Goal: Task Accomplishment & Management: Use online tool/utility

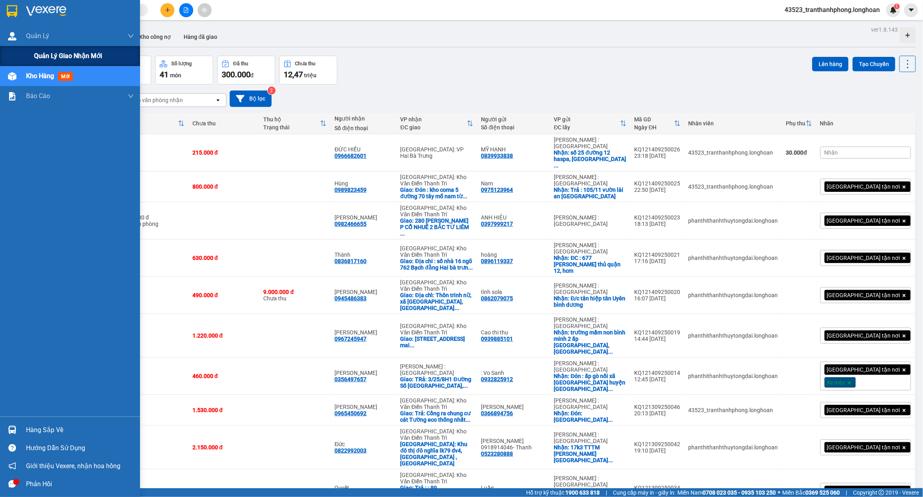
click at [49, 52] on span "Quản lý giao nhận mới" at bounding box center [68, 56] width 68 height 10
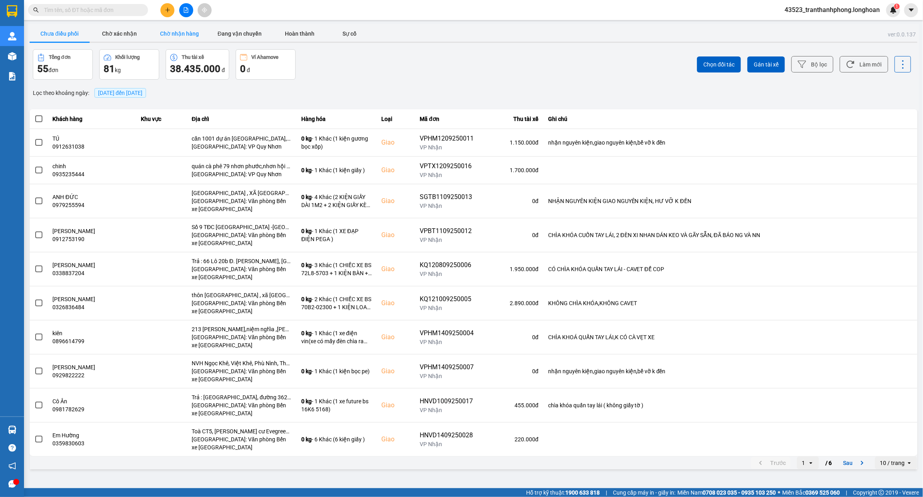
click at [191, 33] on button "Chờ nhận hàng" at bounding box center [180, 34] width 60 height 16
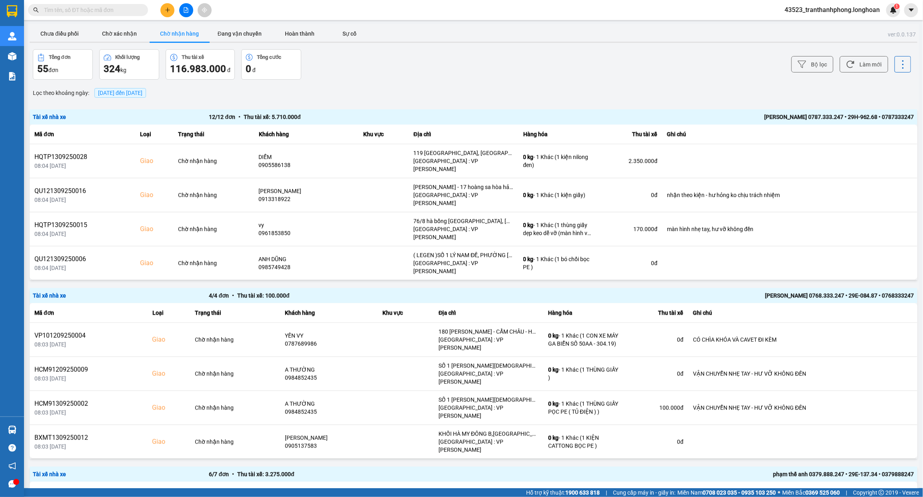
click at [128, 96] on span "[DATE] đến [DATE]" at bounding box center [120, 93] width 52 height 10
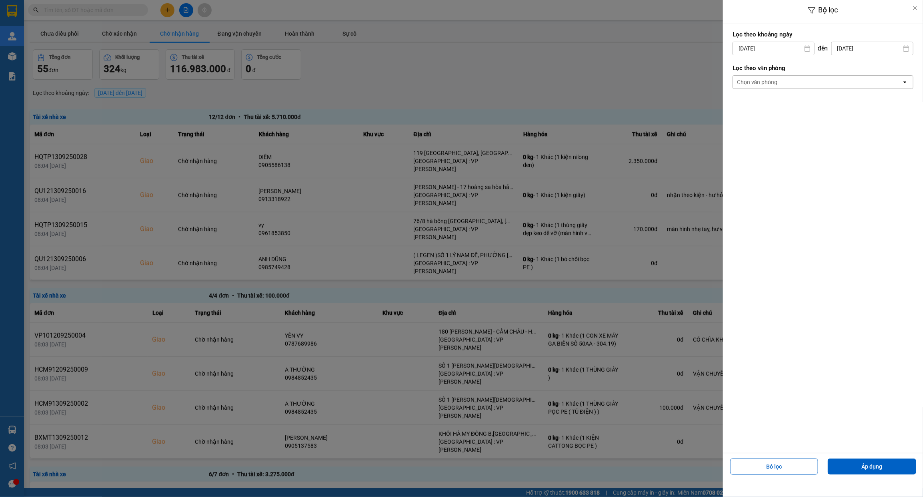
click at [789, 48] on input "[DATE]" at bounding box center [773, 48] width 81 height 13
click at [739, 69] on icon "Arrow Left" at bounding box center [737, 68] width 10 height 10
click at [806, 103] on div "1" at bounding box center [801, 107] width 11 height 10
type input "[DATE]"
click at [806, 82] on div "Chọn văn phòng" at bounding box center [817, 82] width 169 height 13
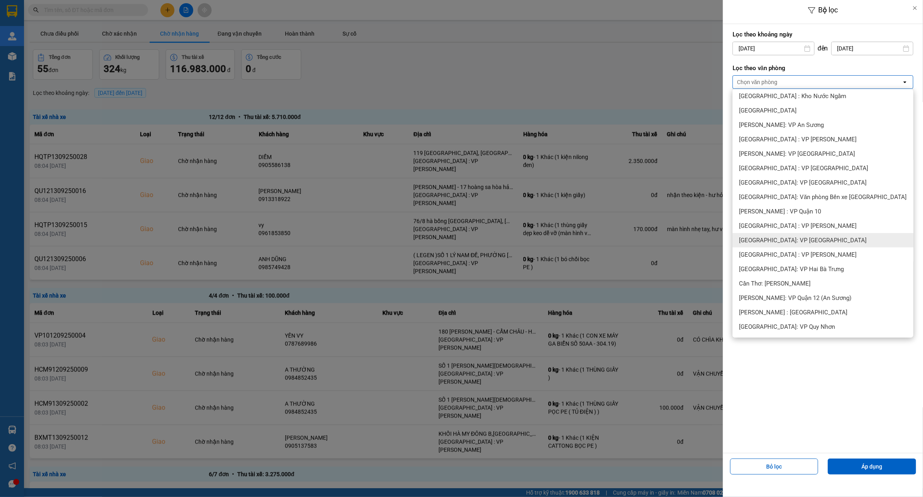
scroll to position [150, 0]
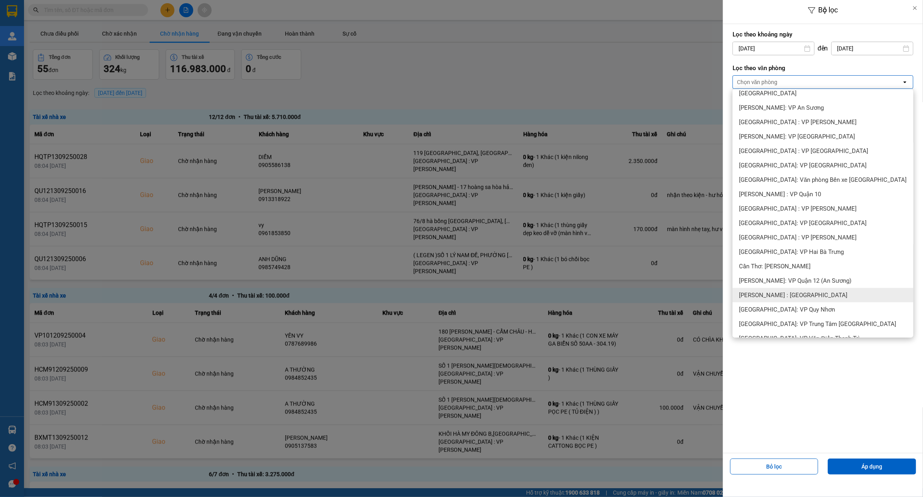
click at [804, 300] on div "[PERSON_NAME] : [GEOGRAPHIC_DATA]" at bounding box center [823, 295] width 181 height 14
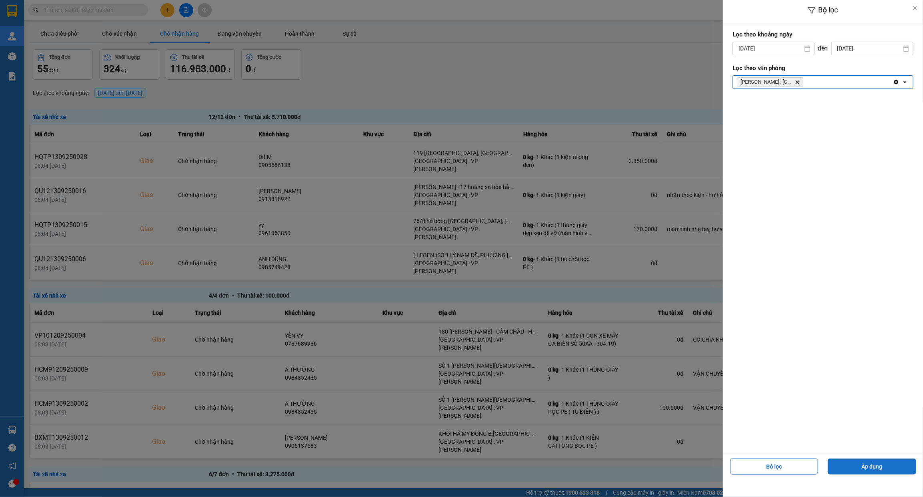
click at [859, 474] on button "Áp dụng" at bounding box center [872, 466] width 88 height 16
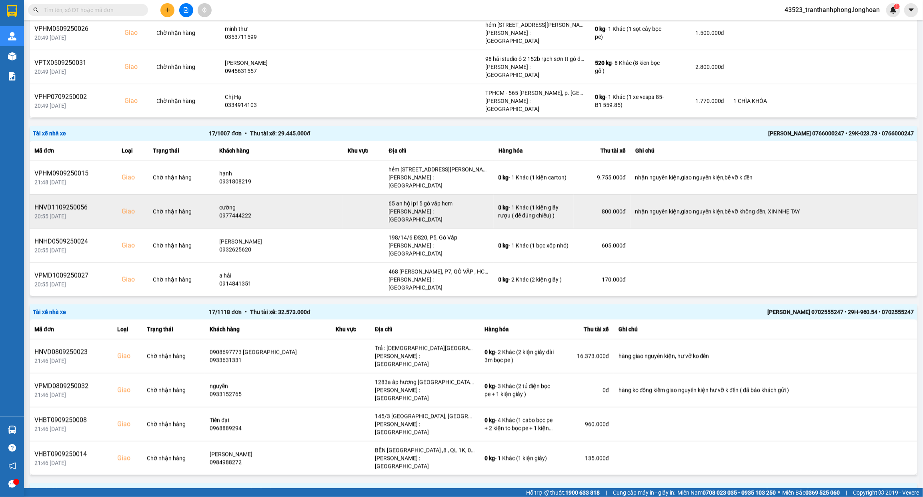
scroll to position [350, 0]
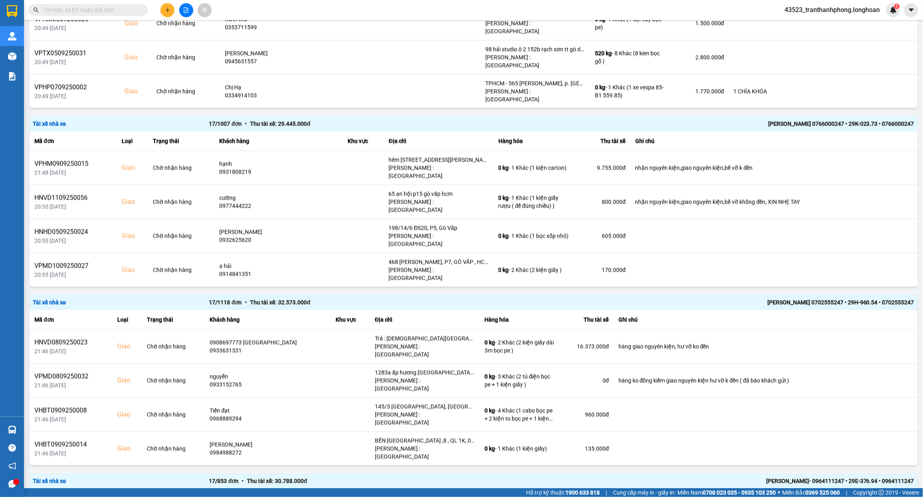
click at [639, 118] on div "Tài xế nhà xe 17 / 1007 đơn • Thu tài xế: 29.445.000 đ [PERSON_NAME] 0766000247…" at bounding box center [474, 123] width 888 height 15
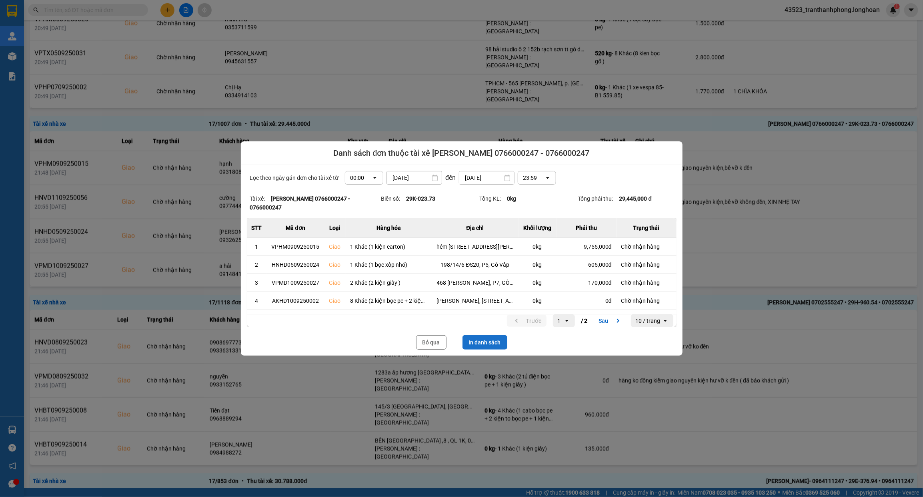
click at [492, 343] on button "In danh sách" at bounding box center [485, 342] width 45 height 14
click at [429, 345] on button "Bỏ qua" at bounding box center [431, 342] width 30 height 14
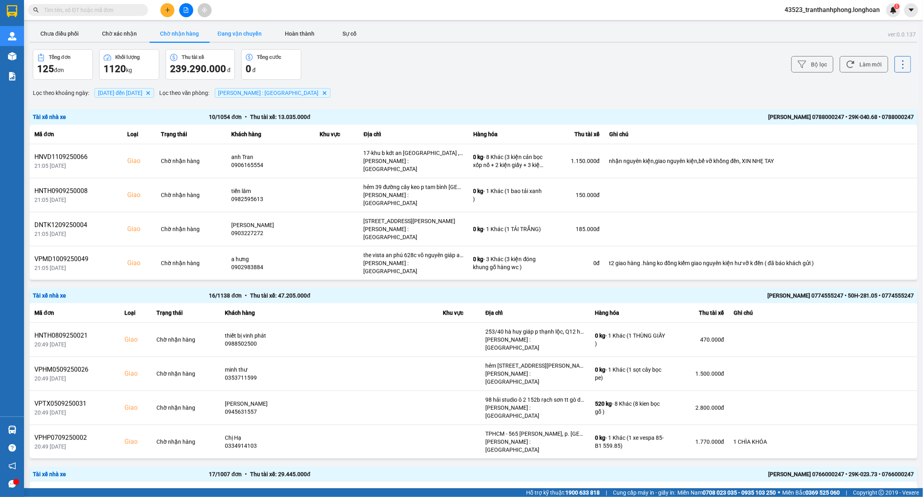
click at [246, 32] on button "Đang vận chuyển" at bounding box center [240, 34] width 60 height 16
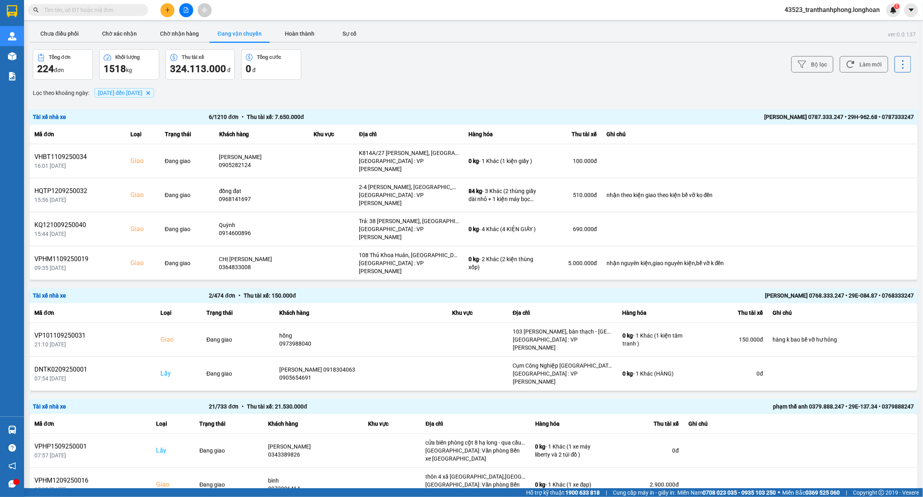
click at [139, 91] on span "[DATE] đến [DATE]" at bounding box center [120, 93] width 44 height 6
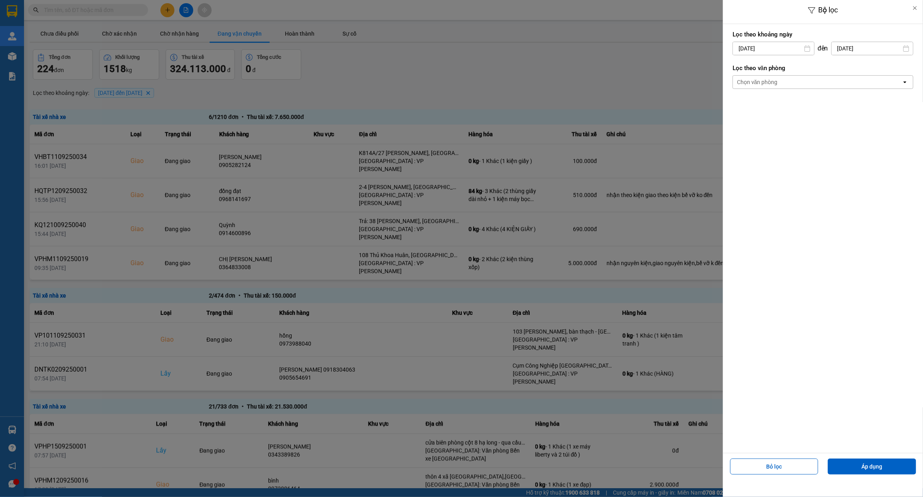
click at [761, 82] on div "Chọn văn phòng" at bounding box center [757, 82] width 41 height 8
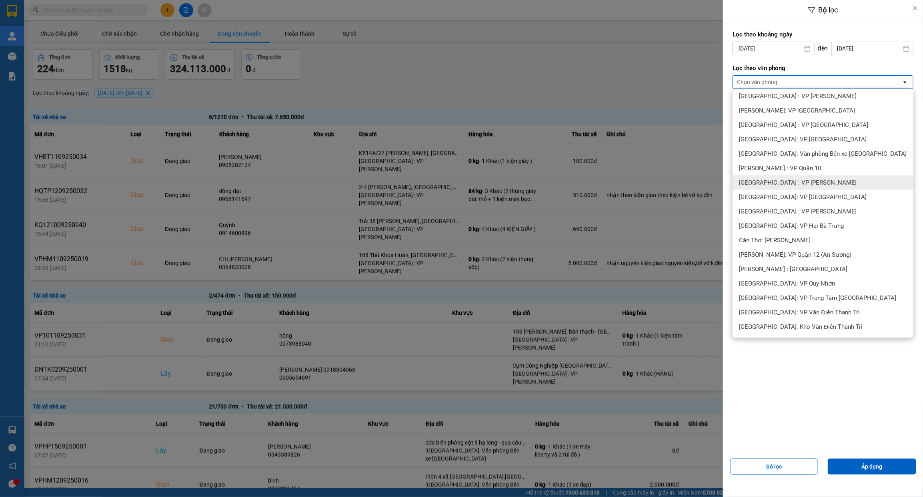
scroll to position [200, 0]
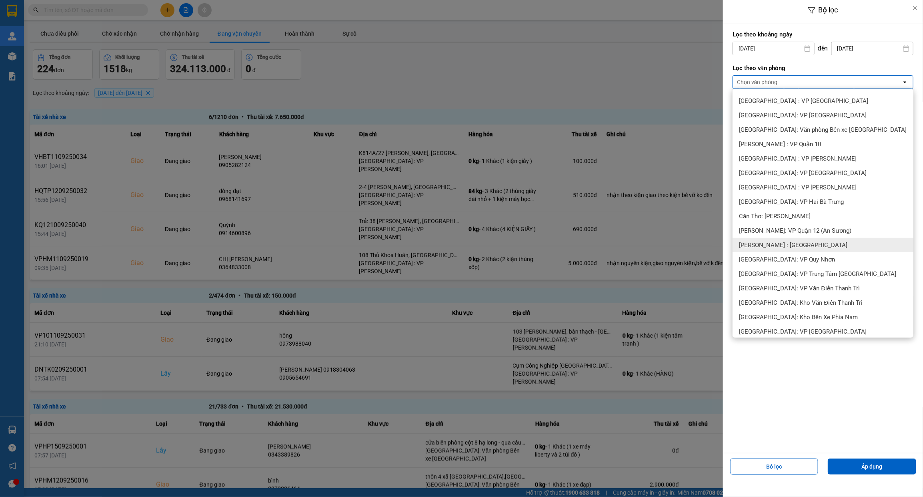
click at [814, 243] on div "[PERSON_NAME] : [GEOGRAPHIC_DATA]" at bounding box center [823, 245] width 181 height 14
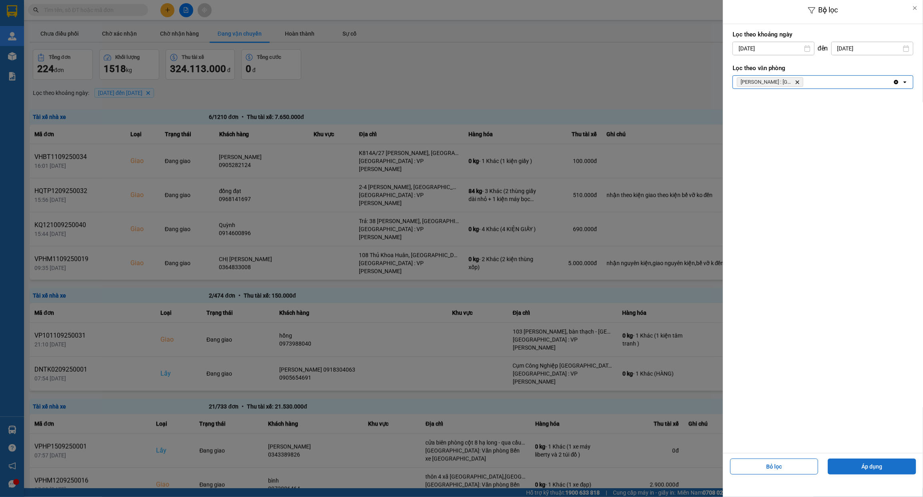
click at [871, 467] on button "Áp dụng" at bounding box center [872, 466] width 88 height 16
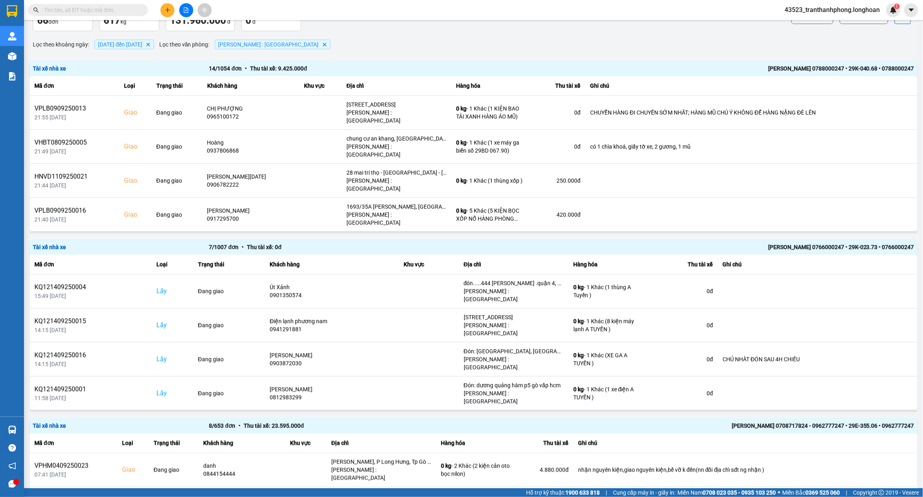
scroll to position [0, 0]
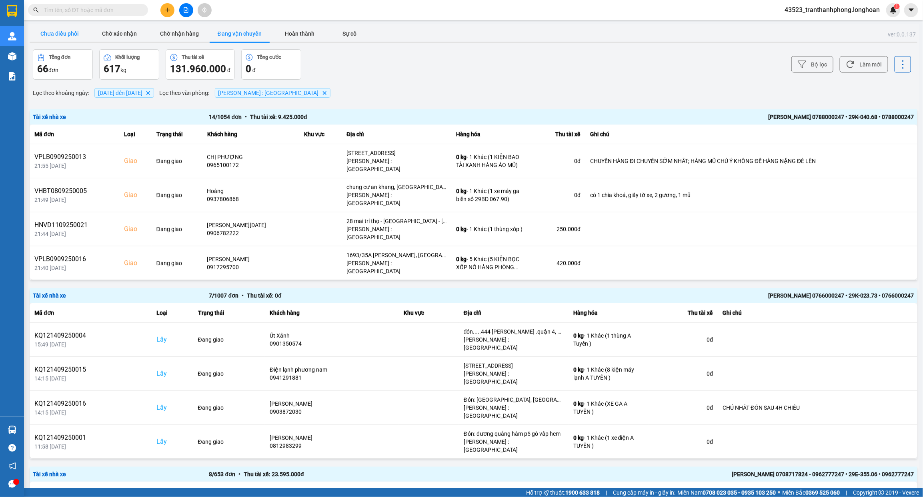
click at [62, 32] on button "Chưa điều phối" at bounding box center [60, 34] width 60 height 16
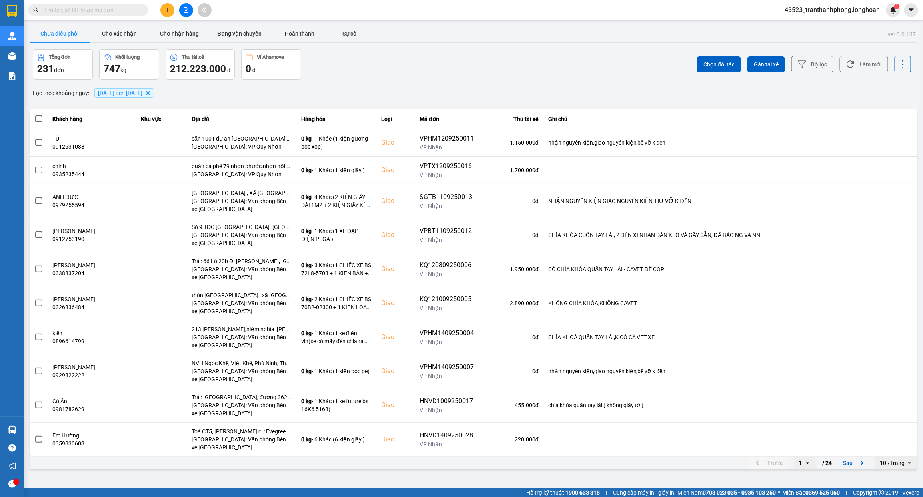
click at [887, 466] on div "10 / trang" at bounding box center [892, 463] width 25 height 8
click at [897, 451] on li "100 / trang" at bounding box center [897, 446] width 42 height 14
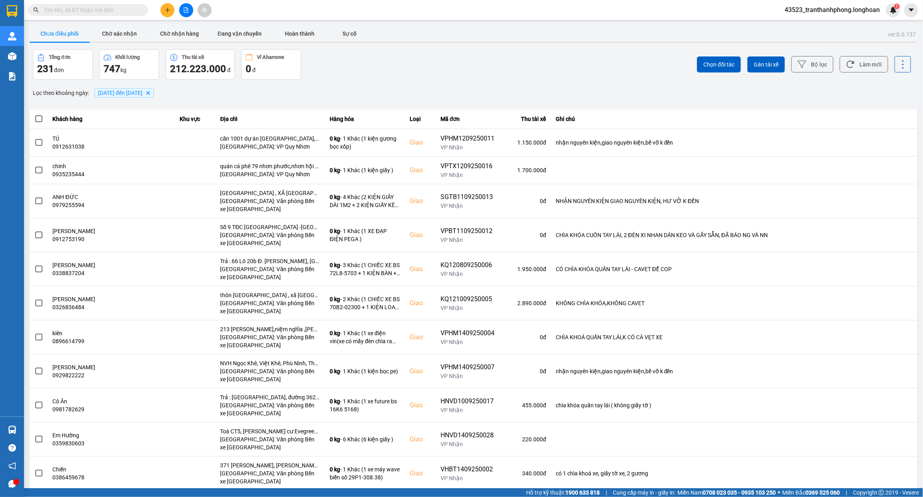
click at [142, 93] on span "[DATE] đến [DATE]" at bounding box center [120, 93] width 44 height 6
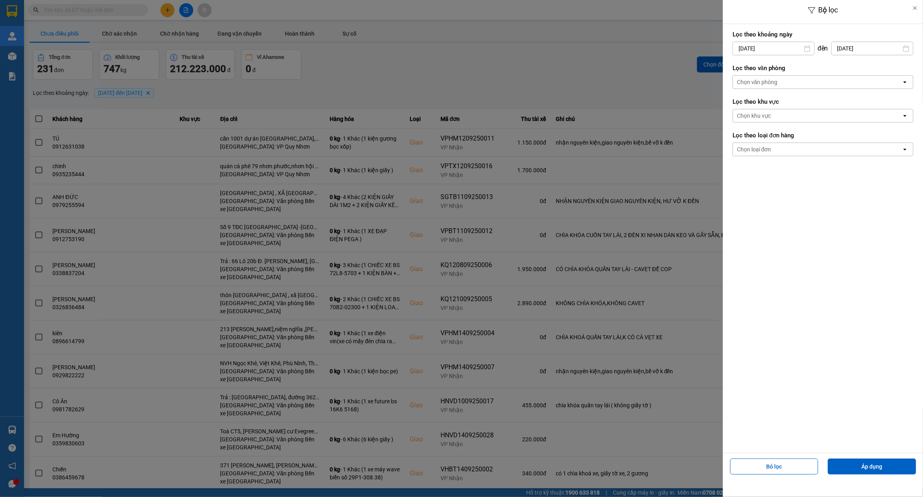
click at [788, 85] on div "Chọn văn phòng" at bounding box center [817, 82] width 169 height 13
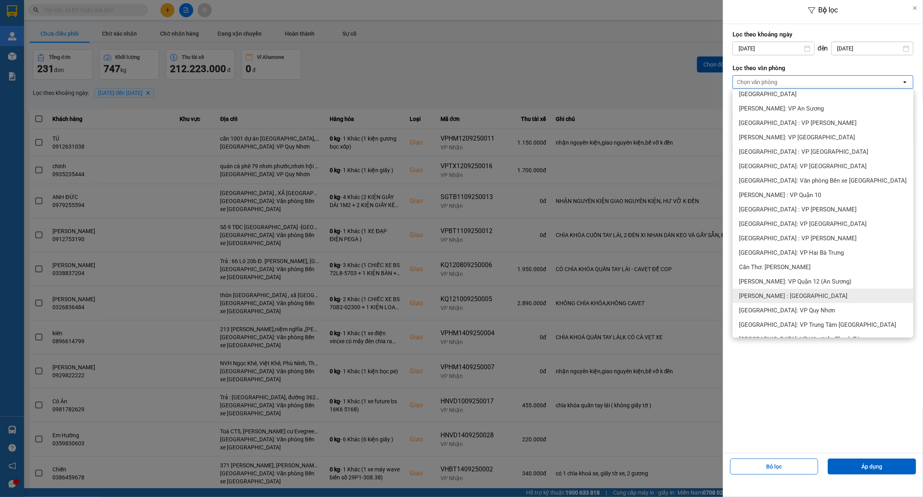
scroll to position [150, 0]
click at [815, 293] on div "[PERSON_NAME] : [GEOGRAPHIC_DATA]" at bounding box center [823, 295] width 181 height 14
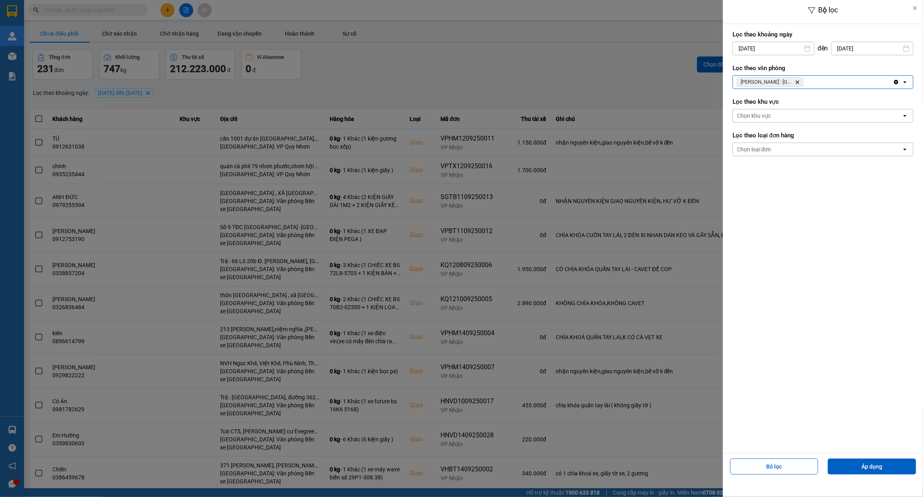
drag, startPoint x: 789, startPoint y: 149, endPoint x: 787, endPoint y: 155, distance: 6.3
click at [789, 149] on div "Chọn loại đơn" at bounding box center [817, 149] width 169 height 13
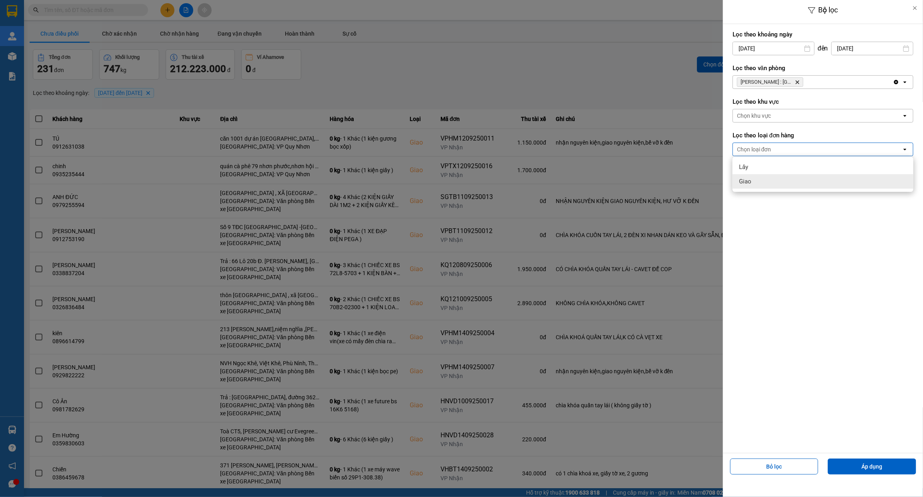
click at [759, 187] on div "Giao" at bounding box center [823, 181] width 181 height 14
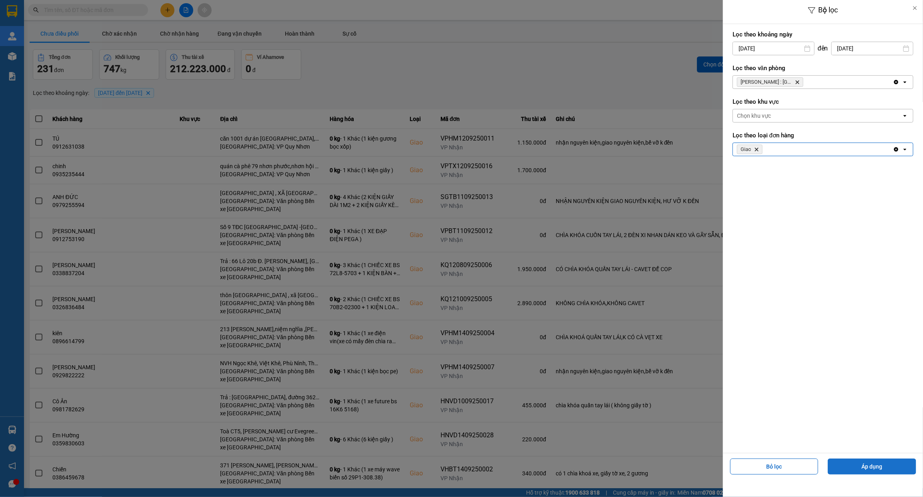
click at [878, 471] on button "Áp dụng" at bounding box center [872, 466] width 88 height 16
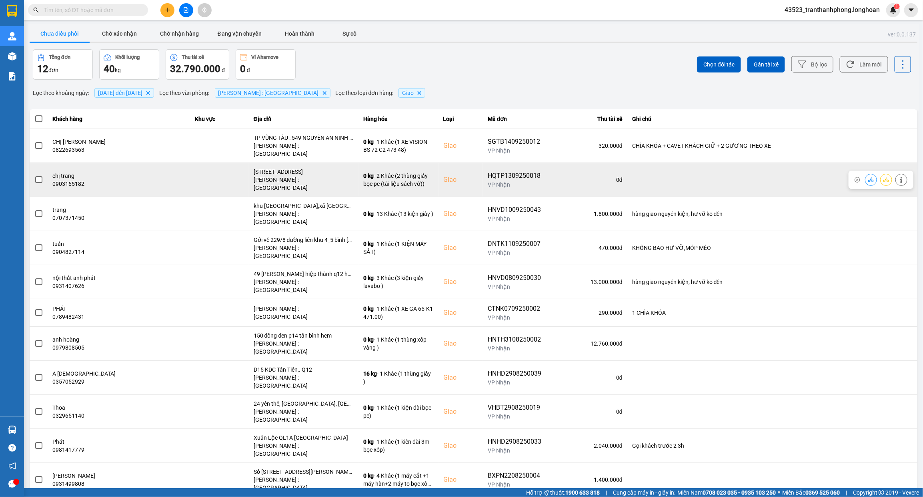
click at [285, 168] on div "[STREET_ADDRESS]" at bounding box center [304, 172] width 100 height 8
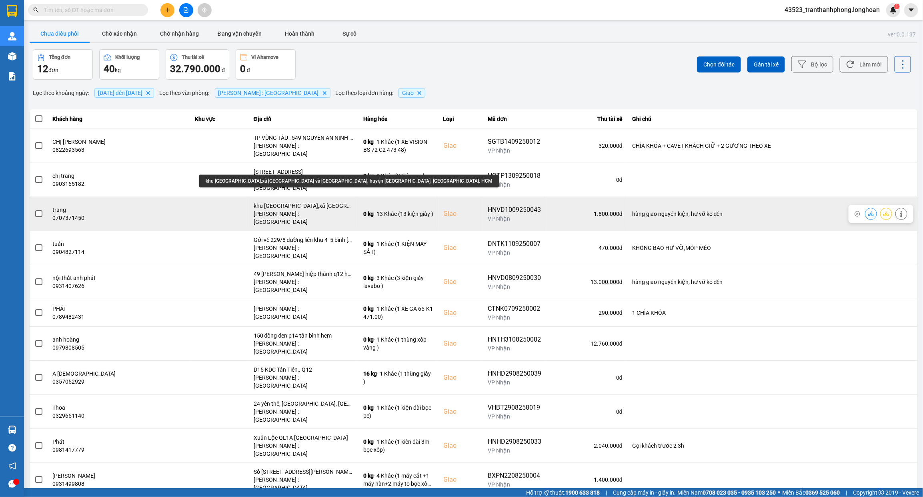
click at [299, 202] on div "khu [GEOGRAPHIC_DATA],xã [GEOGRAPHIC_DATA] và [GEOGRAPHIC_DATA], huyện [GEOGRAP…" at bounding box center [304, 206] width 100 height 8
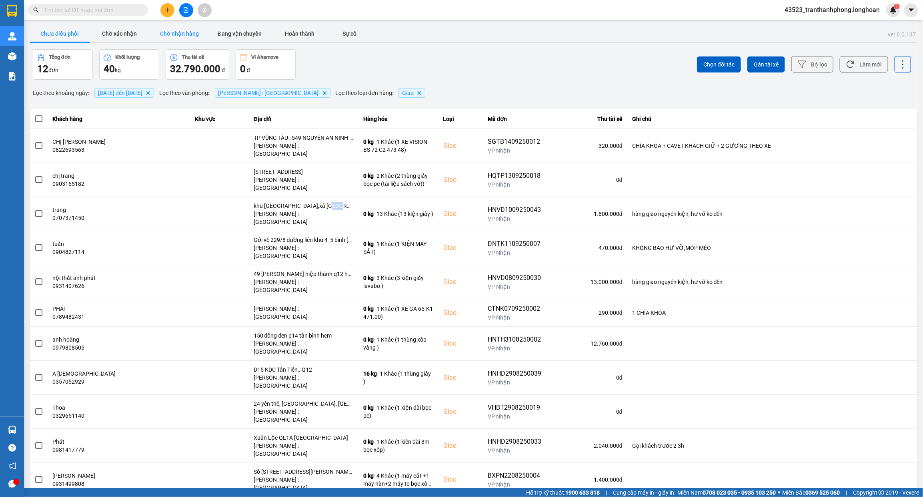
click at [177, 33] on button "Chờ nhận hàng" at bounding box center [180, 34] width 60 height 16
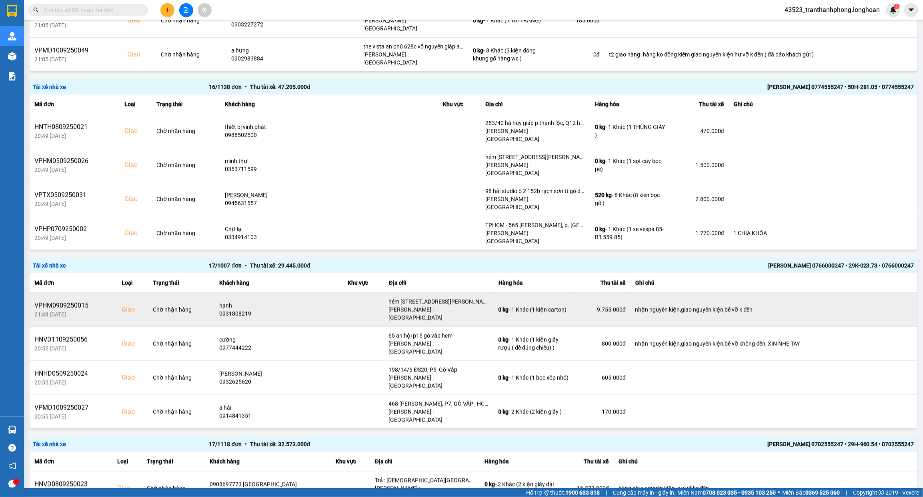
scroll to position [250, 0]
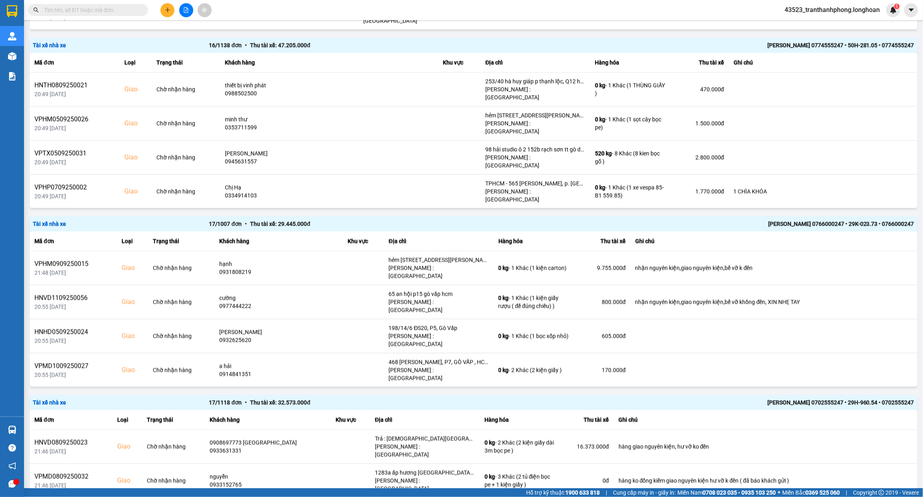
click at [715, 226] on div "[PERSON_NAME] 0766000247 • 29K-023.73 • 0766000247" at bounding box center [738, 223] width 353 height 9
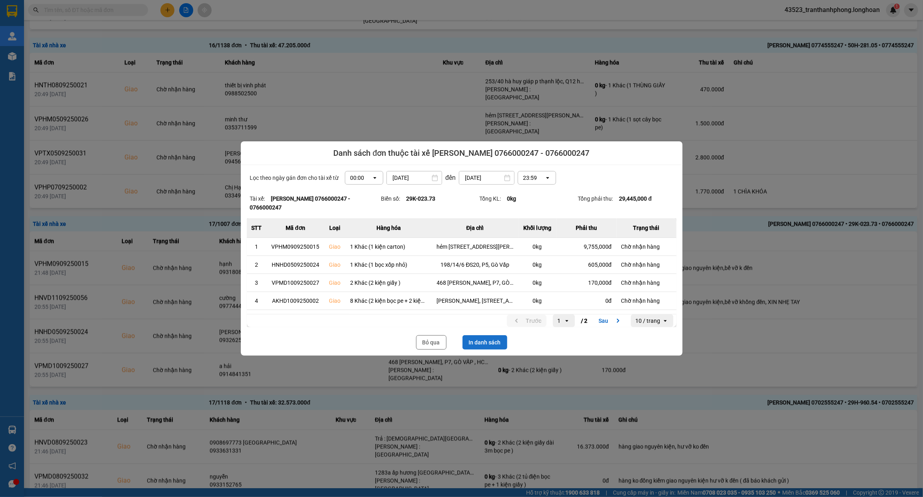
click at [486, 341] on button "In danh sách" at bounding box center [485, 342] width 45 height 14
click at [427, 345] on button "Bỏ qua" at bounding box center [431, 342] width 30 height 14
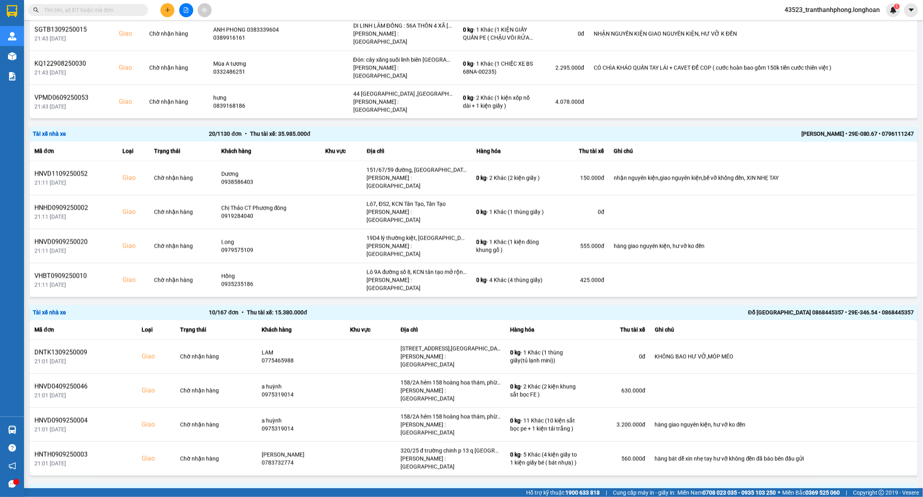
scroll to position [900, 0]
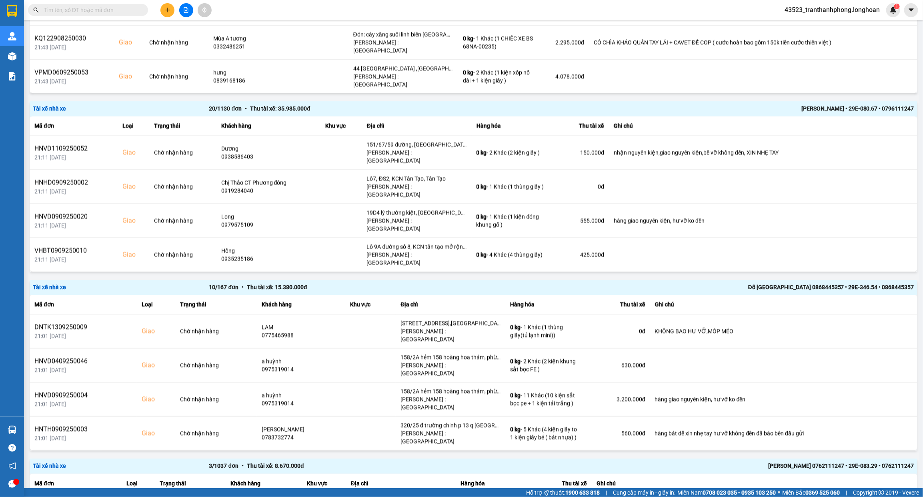
click at [647, 287] on div "Đỗ [GEOGRAPHIC_DATA] 0868445357 • 29E-346.54 • 0868445357" at bounding box center [738, 287] width 353 height 9
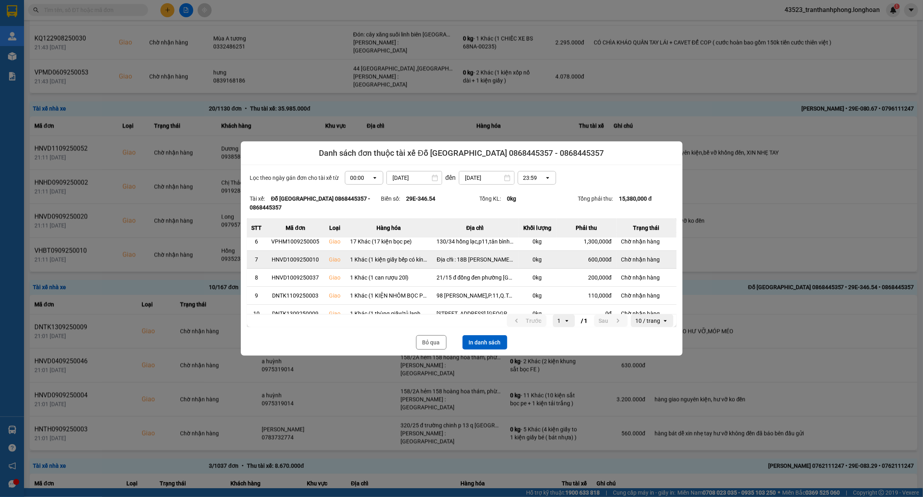
scroll to position [104, 0]
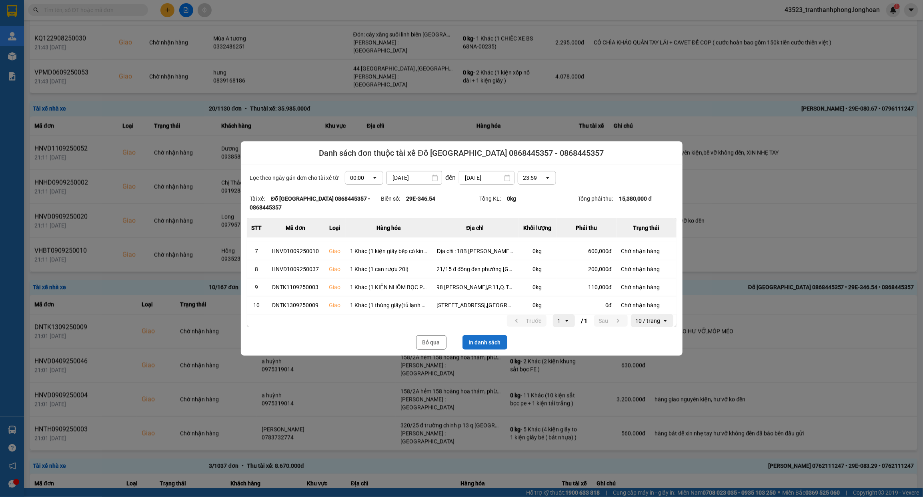
click at [482, 343] on button "In danh sách" at bounding box center [485, 342] width 45 height 14
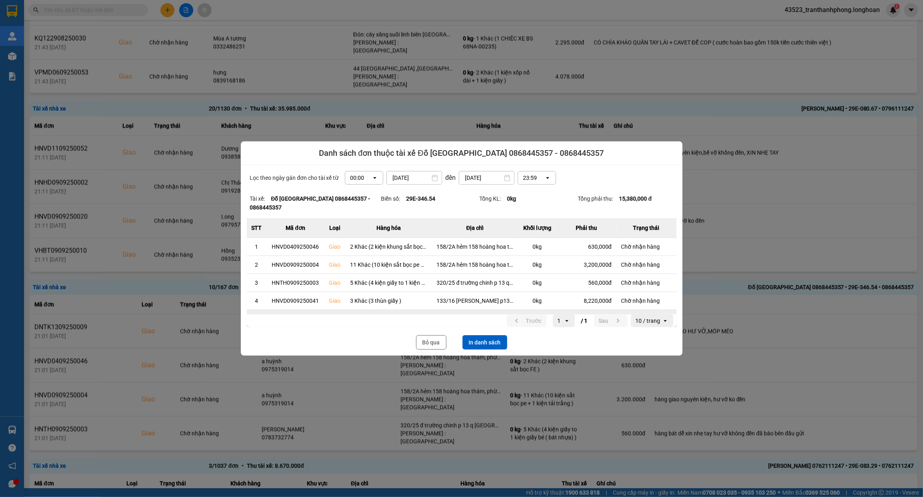
scroll to position [0, 0]
click at [426, 342] on button "Bỏ qua" at bounding box center [431, 342] width 30 height 14
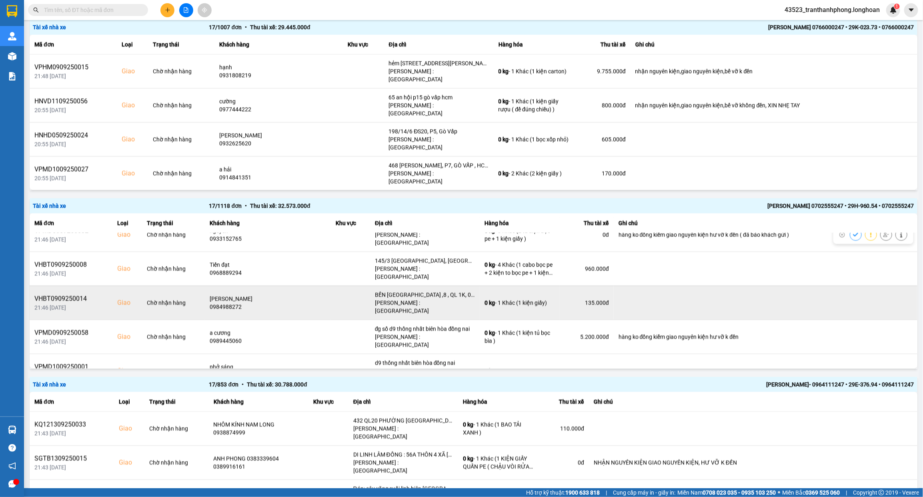
scroll to position [50, 0]
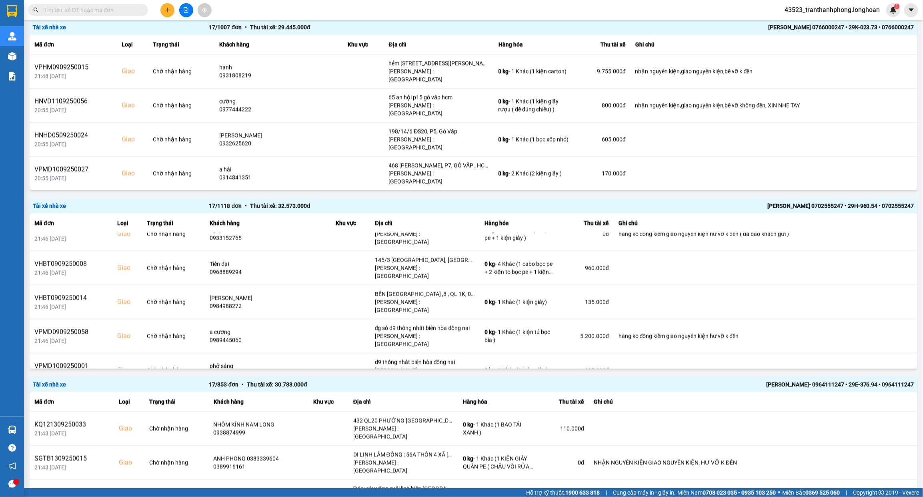
click at [657, 388] on div "[PERSON_NAME]- 0964111247 • 29E-376.94 • 0964111247" at bounding box center [738, 384] width 353 height 9
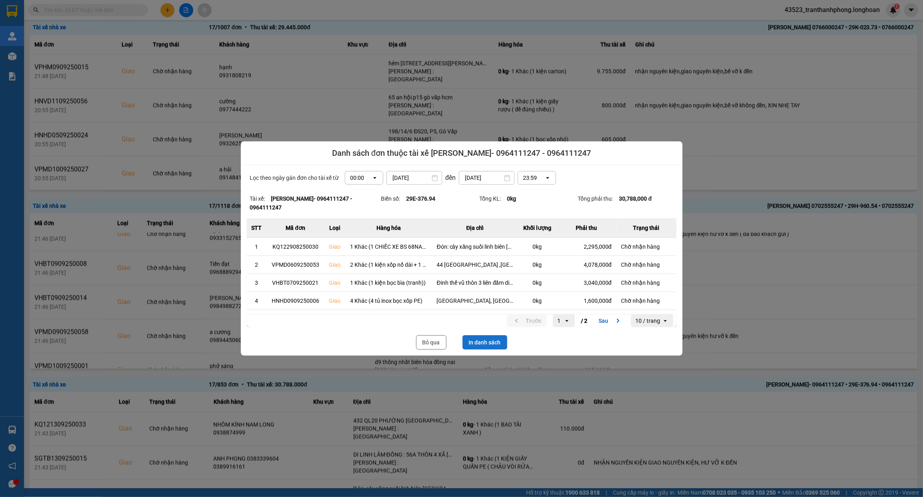
click at [491, 340] on button "In danh sách" at bounding box center [485, 342] width 45 height 14
click at [431, 345] on button "Bỏ qua" at bounding box center [431, 342] width 30 height 14
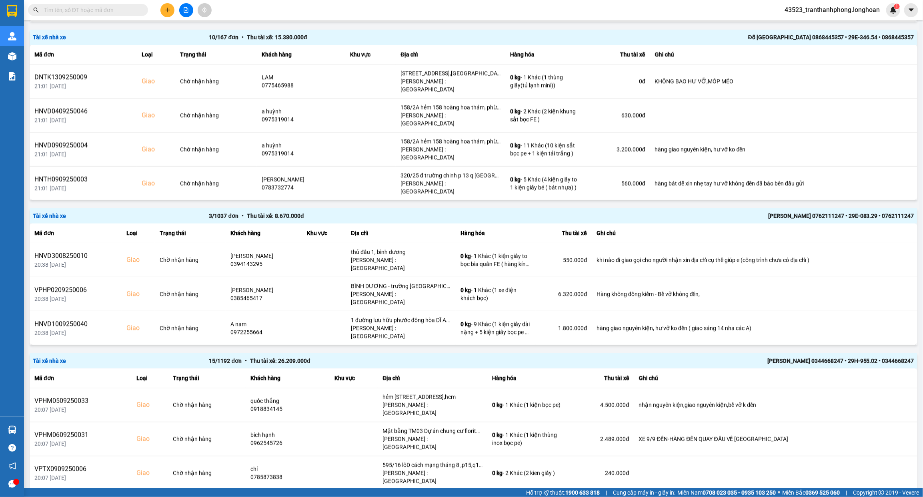
scroll to position [1197, 0]
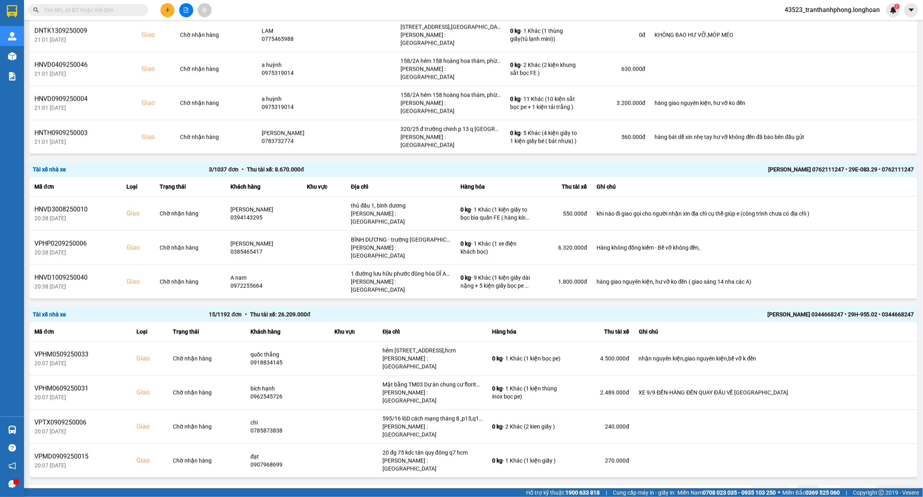
click at [893, 487] on div "10 / trang" at bounding box center [892, 491] width 25 height 8
click at [900, 453] on div "100 / trang" at bounding box center [888, 455] width 29 height 8
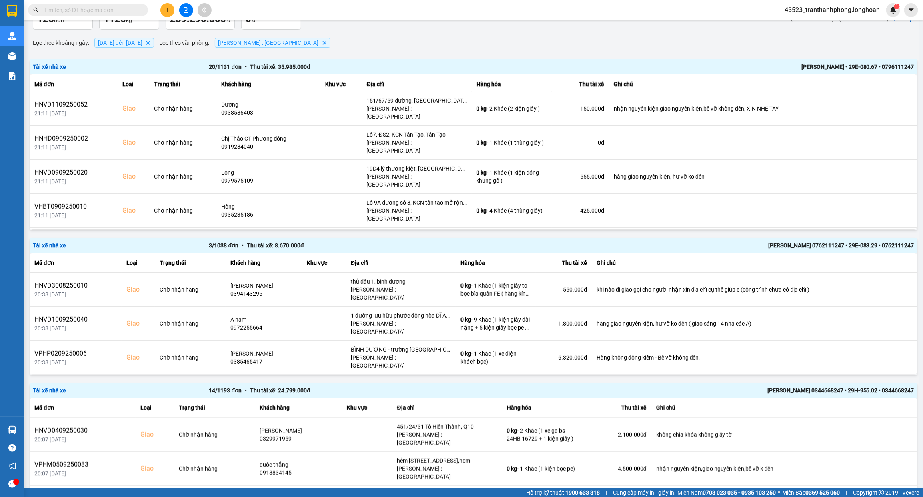
scroll to position [0, 0]
click at [688, 87] on th "Ghi chú" at bounding box center [763, 84] width 309 height 20
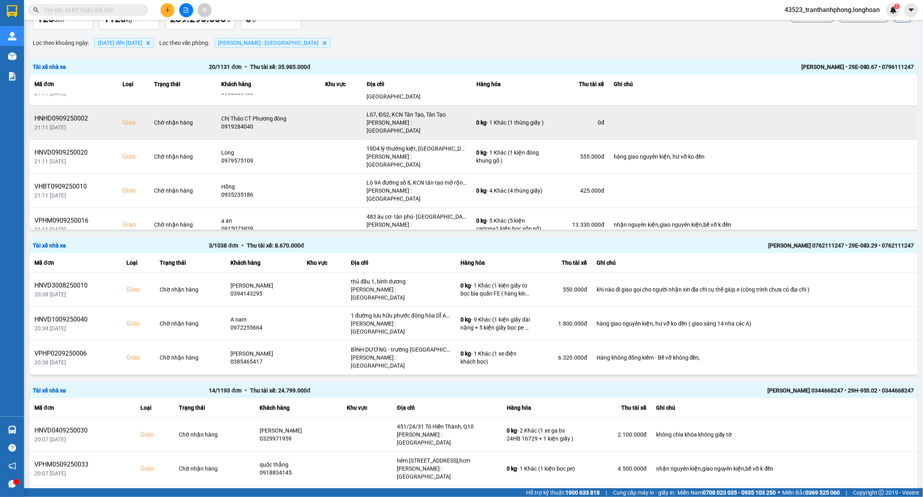
scroll to position [18, 0]
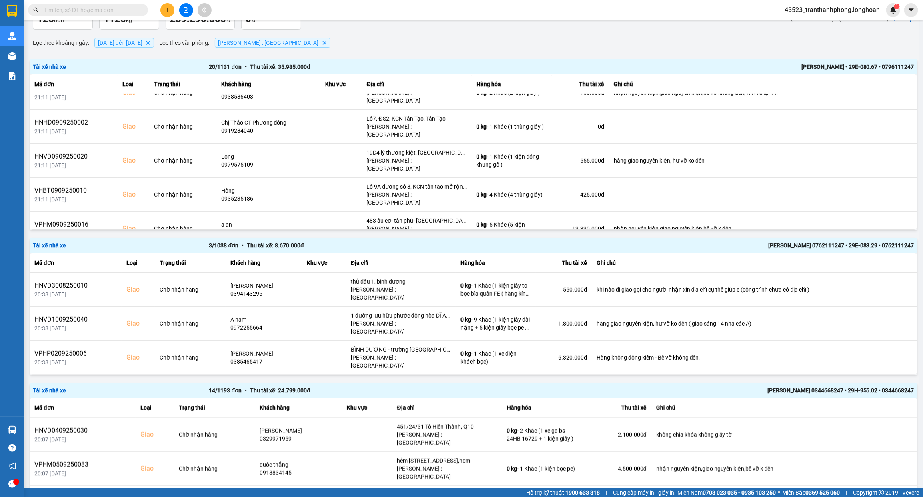
click at [53, 82] on th "Mã đơn" at bounding box center [74, 84] width 88 height 20
click at [611, 84] on th "Ghi chú" at bounding box center [763, 84] width 309 height 20
drag, startPoint x: 581, startPoint y: 85, endPoint x: 538, endPoint y: 86, distance: 42.8
click at [580, 86] on div "Thu tài xế" at bounding box center [581, 84] width 48 height 10
click at [477, 82] on th "Hàng hóa" at bounding box center [512, 84] width 80 height 20
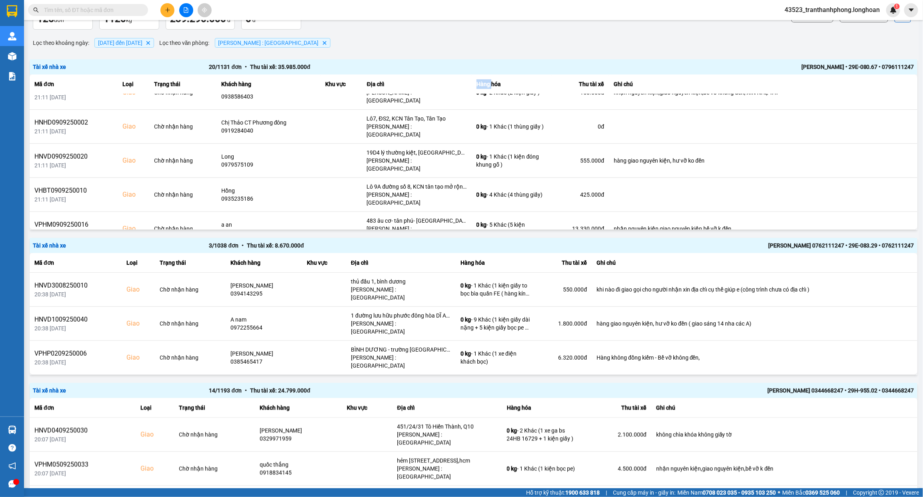
click at [477, 82] on th "Hàng hóa" at bounding box center [512, 84] width 80 height 20
drag, startPoint x: 387, startPoint y: 83, endPoint x: 372, endPoint y: 76, distance: 16.7
click at [387, 83] on th "Địa chỉ" at bounding box center [417, 84] width 110 height 20
click at [369, 78] on th "Địa chỉ" at bounding box center [417, 84] width 110 height 20
click at [192, 85] on th "Trạng thái" at bounding box center [182, 84] width 67 height 20
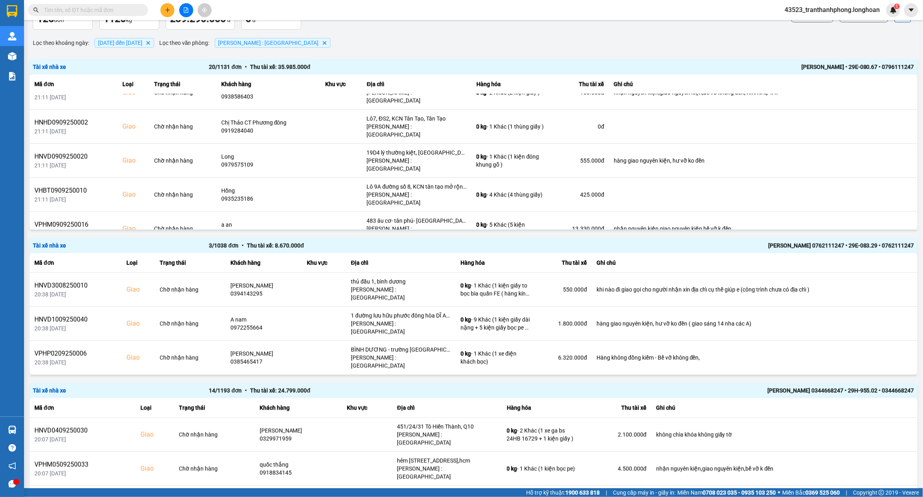
click at [192, 84] on th "Trạng thái" at bounding box center [182, 84] width 67 height 20
click at [860, 82] on th "Ghi chú" at bounding box center [763, 84] width 309 height 20
click at [61, 85] on th "Mã đơn" at bounding box center [74, 84] width 88 height 20
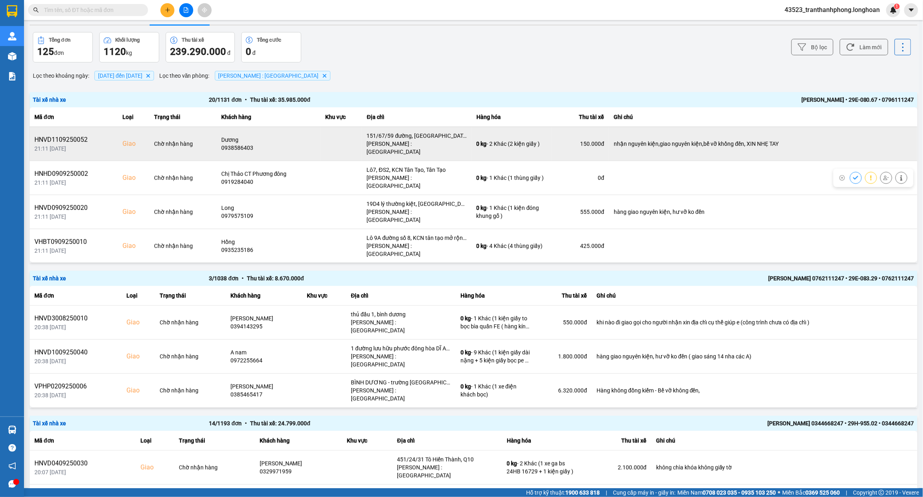
scroll to position [0, 0]
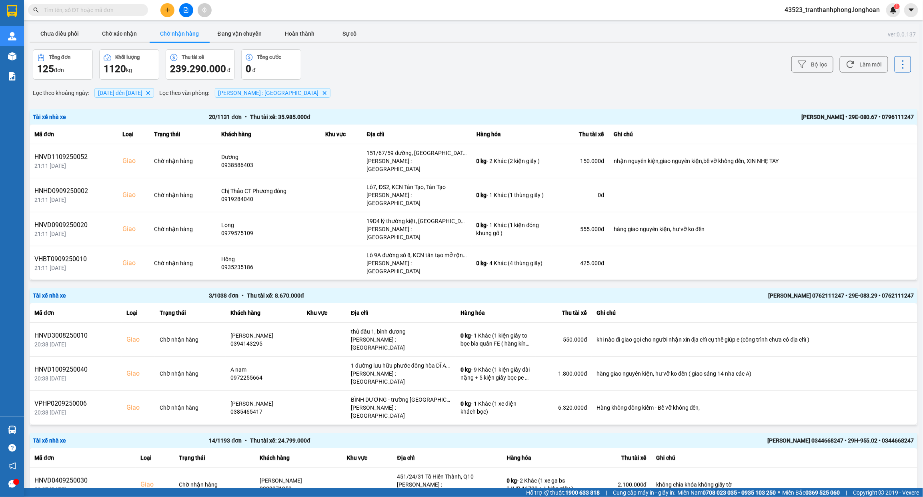
click at [839, 130] on th "Ghi chú" at bounding box center [763, 134] width 309 height 20
drag, startPoint x: 41, startPoint y: 132, endPoint x: 39, endPoint y: 137, distance: 5.0
click at [39, 137] on th "Mã đơn" at bounding box center [74, 134] width 88 height 20
click at [145, 132] on th "Loại" at bounding box center [134, 134] width 32 height 20
click at [729, 130] on th "Ghi chú" at bounding box center [763, 134] width 309 height 20
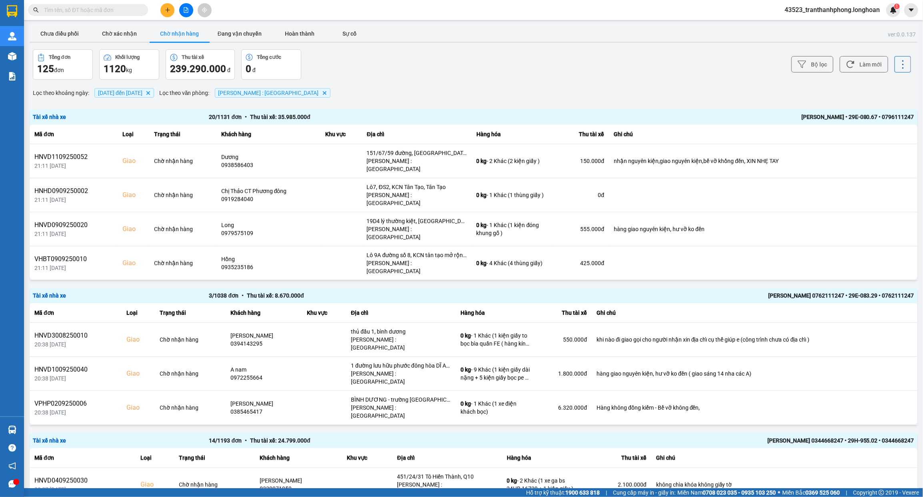
click at [729, 130] on th "Ghi chú" at bounding box center [763, 134] width 309 height 20
click at [532, 133] on th "Hàng hóa" at bounding box center [512, 134] width 80 height 20
click at [533, 132] on th "Hàng hóa" at bounding box center [512, 134] width 80 height 20
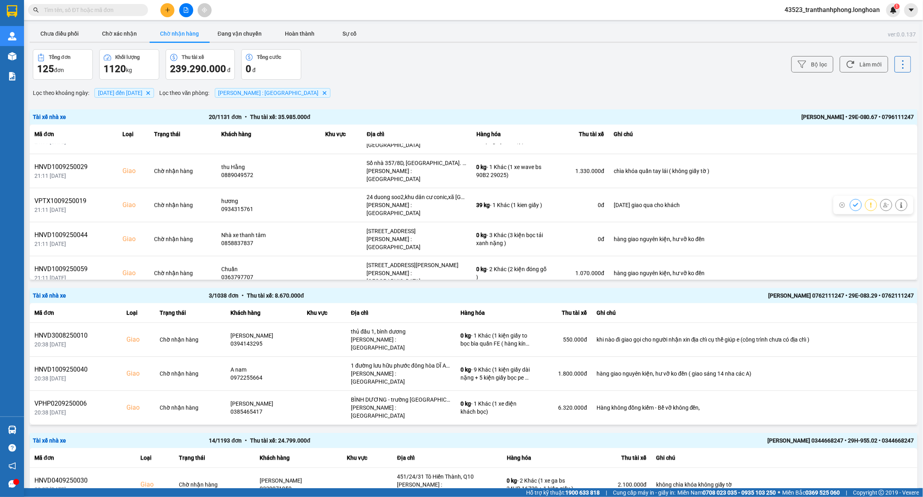
scroll to position [419, 0]
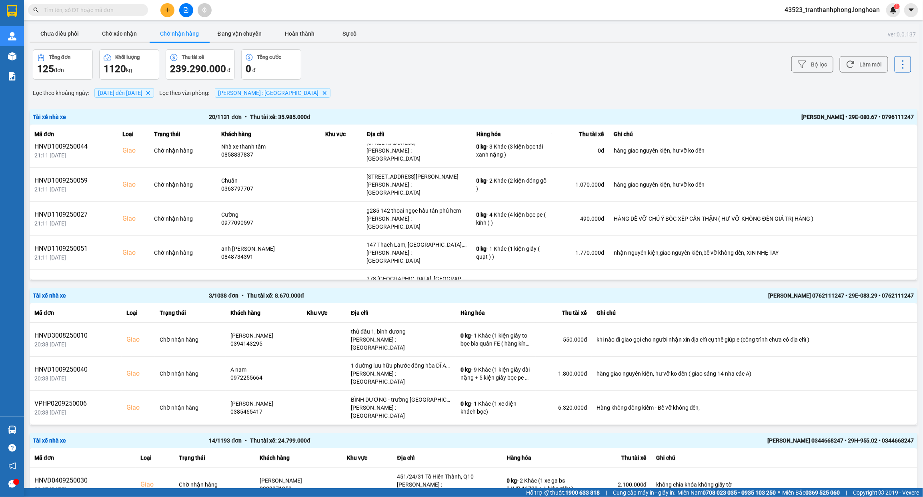
click at [467, 114] on div "20 / 1131 đơn • Thu tài xế: 35.985.000 đ" at bounding box center [385, 116] width 353 height 9
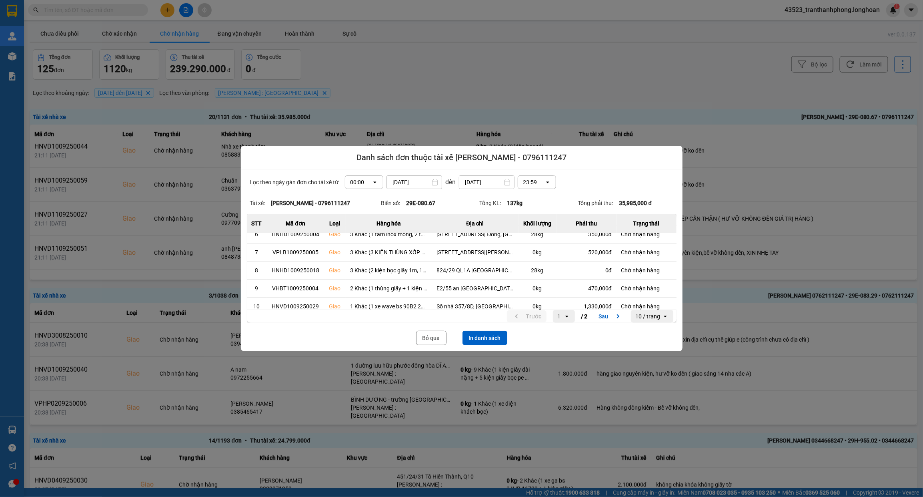
scroll to position [104, 0]
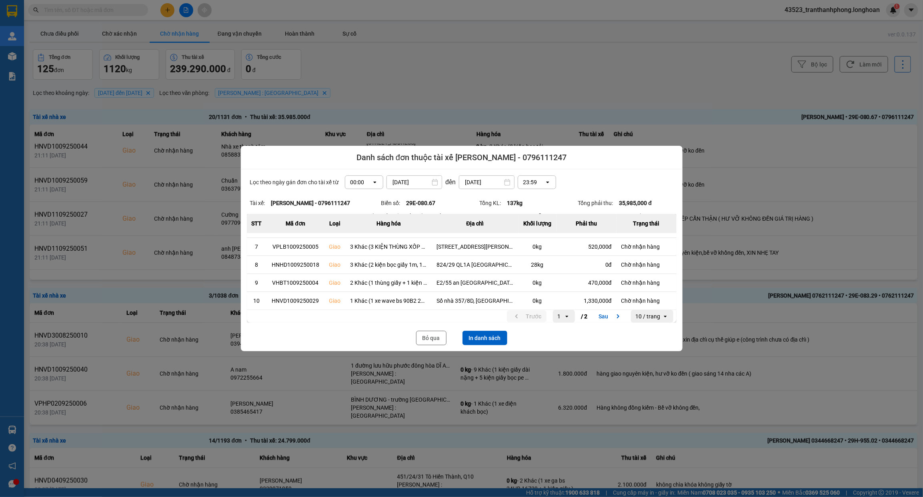
click at [667, 317] on icon "open" at bounding box center [665, 316] width 6 height 6
click at [667, 300] on div "100 / trang" at bounding box center [655, 299] width 29 height 8
click at [481, 334] on button "In danh sách" at bounding box center [485, 338] width 45 height 14
